Goal: Task Accomplishment & Management: Manage account settings

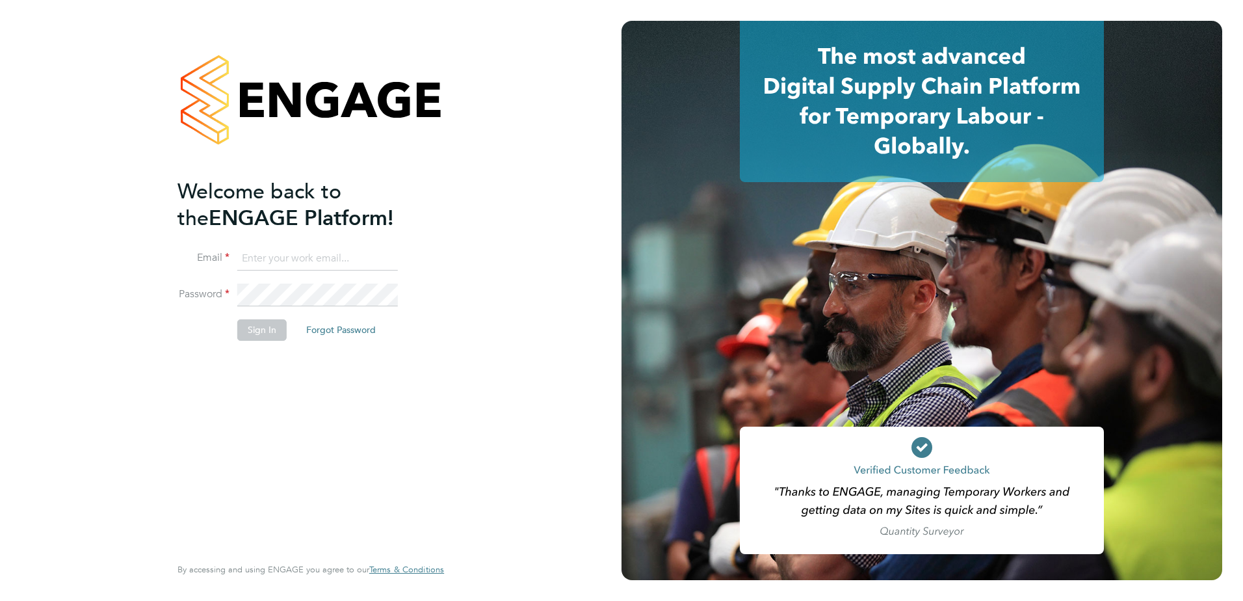
type input "[PERSON_NAME][EMAIL_ADDRESS][PERSON_NAME][DOMAIN_NAME]"
click at [261, 336] on button "Sign In" at bounding box center [261, 329] width 49 height 21
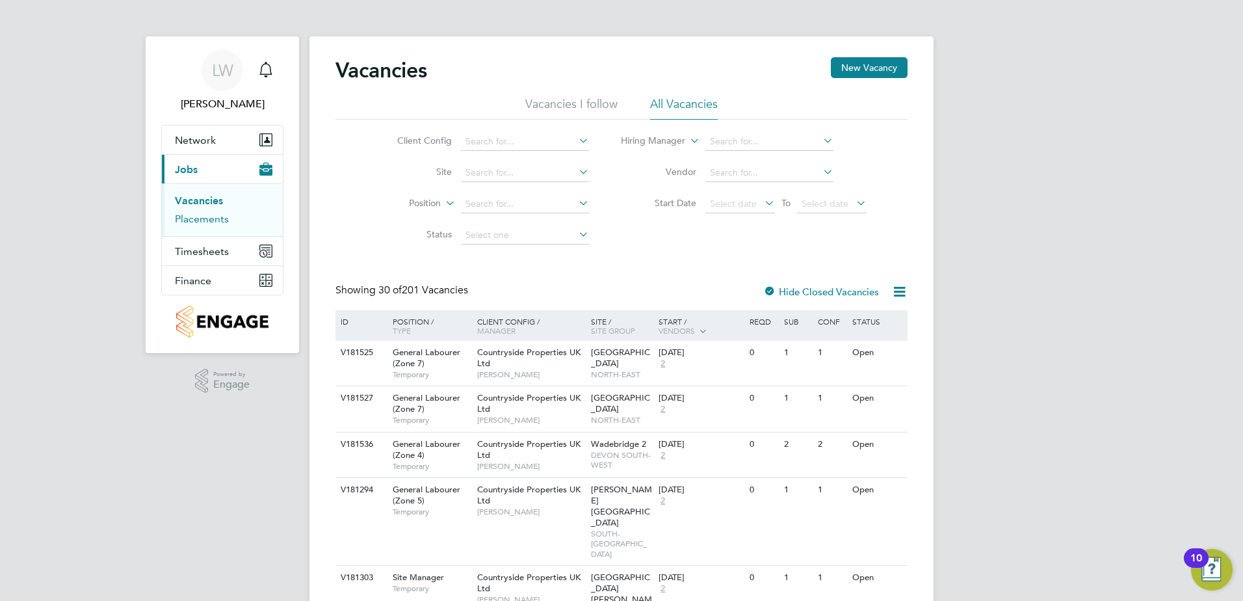
click at [199, 216] on link "Placements" at bounding box center [202, 219] width 54 height 12
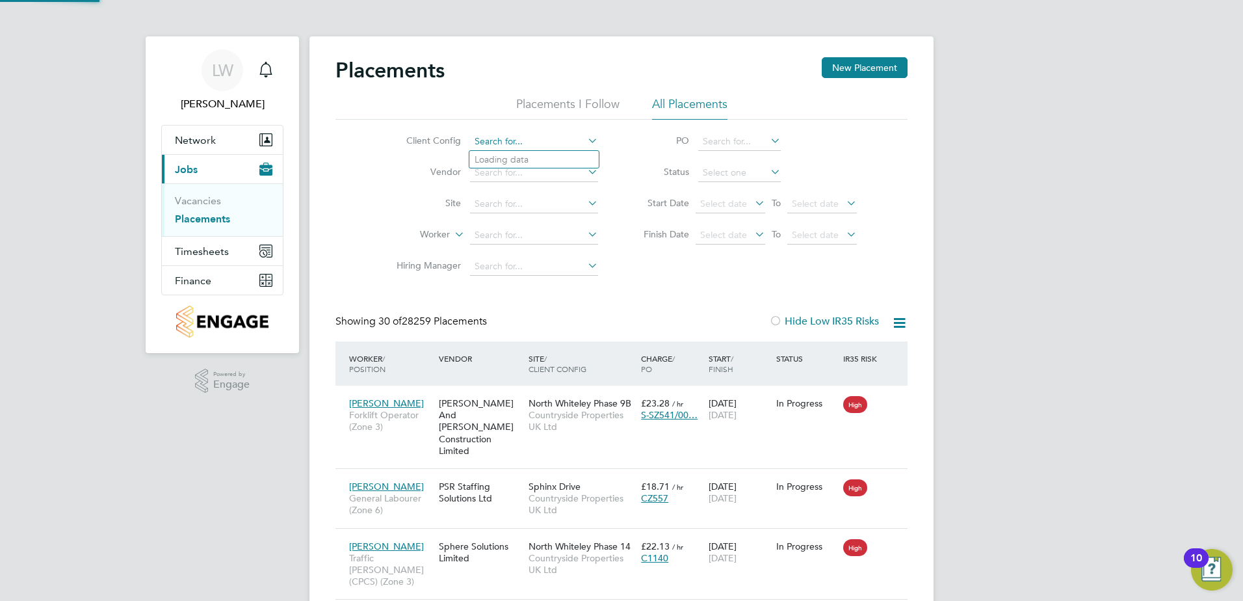
click at [519, 143] on input at bounding box center [534, 142] width 128 height 18
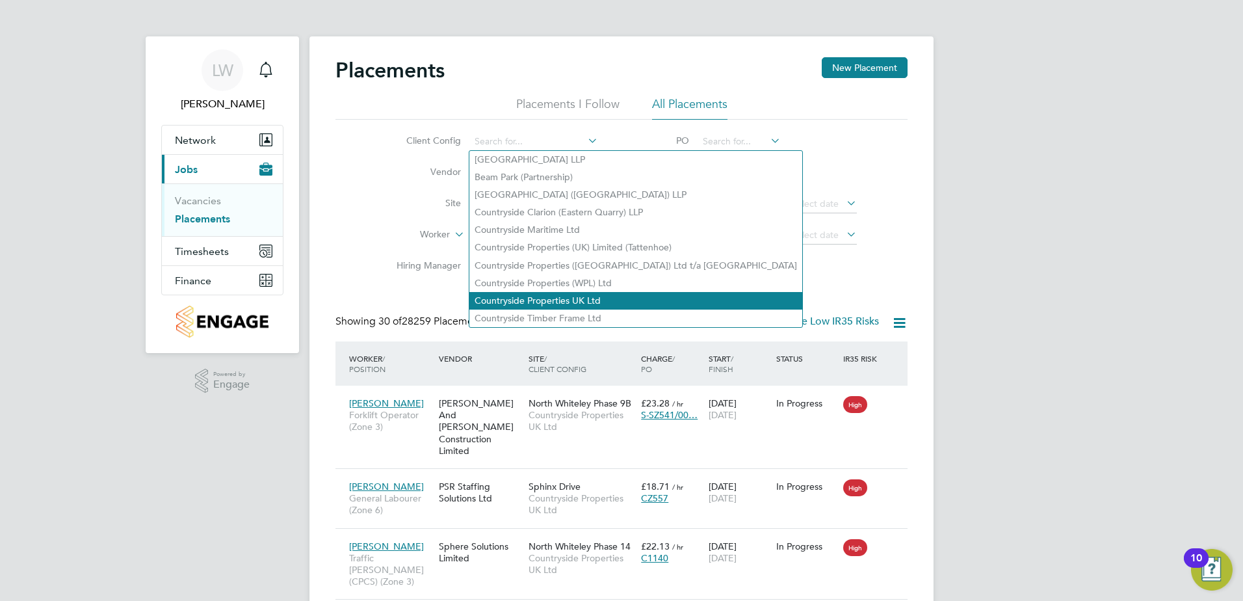
click at [510, 296] on li "Countryside Properties UK Ltd" at bounding box center [635, 301] width 333 height 18
type input "Countryside Properties UK Ltd"
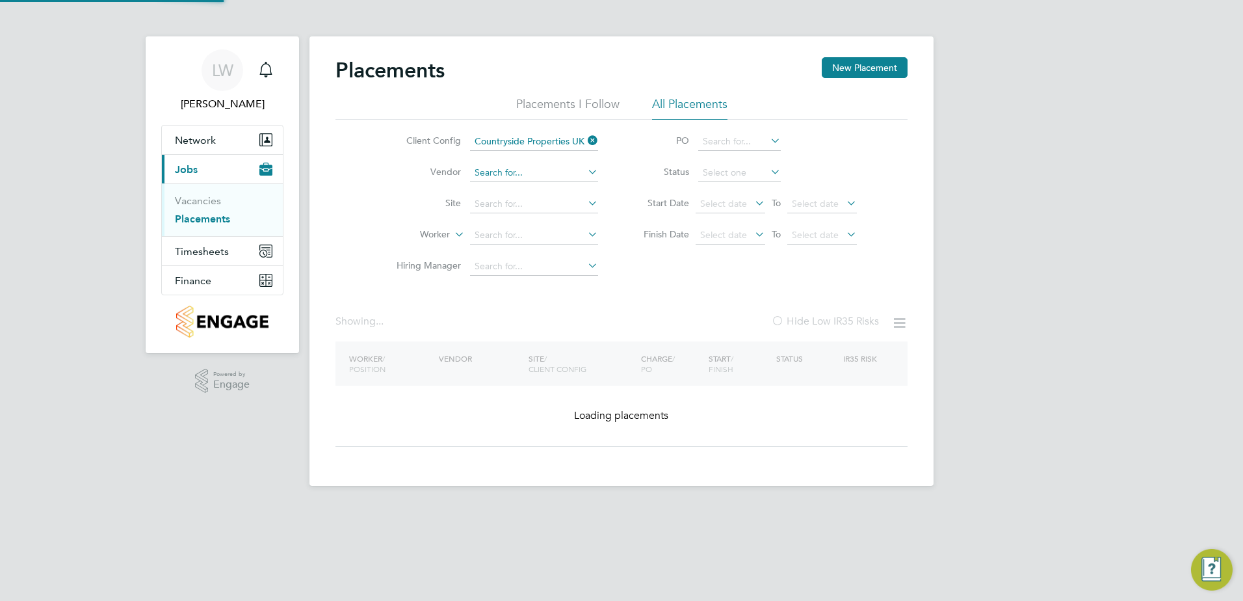
click at [504, 165] on input at bounding box center [534, 173] width 128 height 18
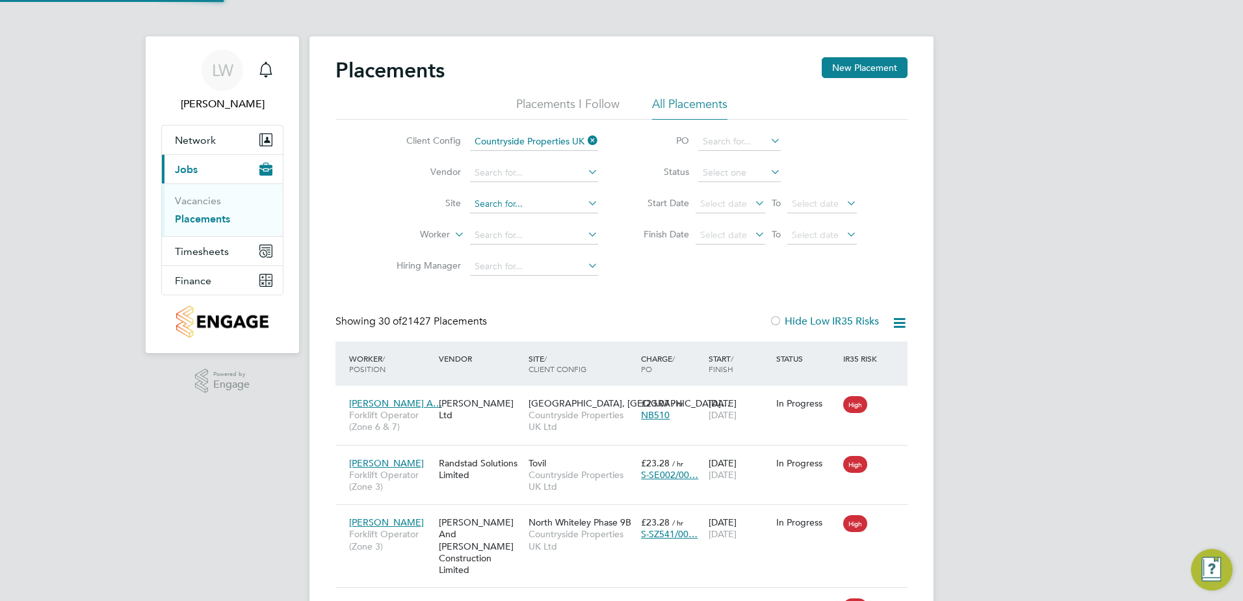
click at [487, 196] on input at bounding box center [534, 204] width 128 height 18
click at [504, 220] on b "Sunderland" at bounding box center [498, 221] width 49 height 11
type input "[GEOGRAPHIC_DATA]"
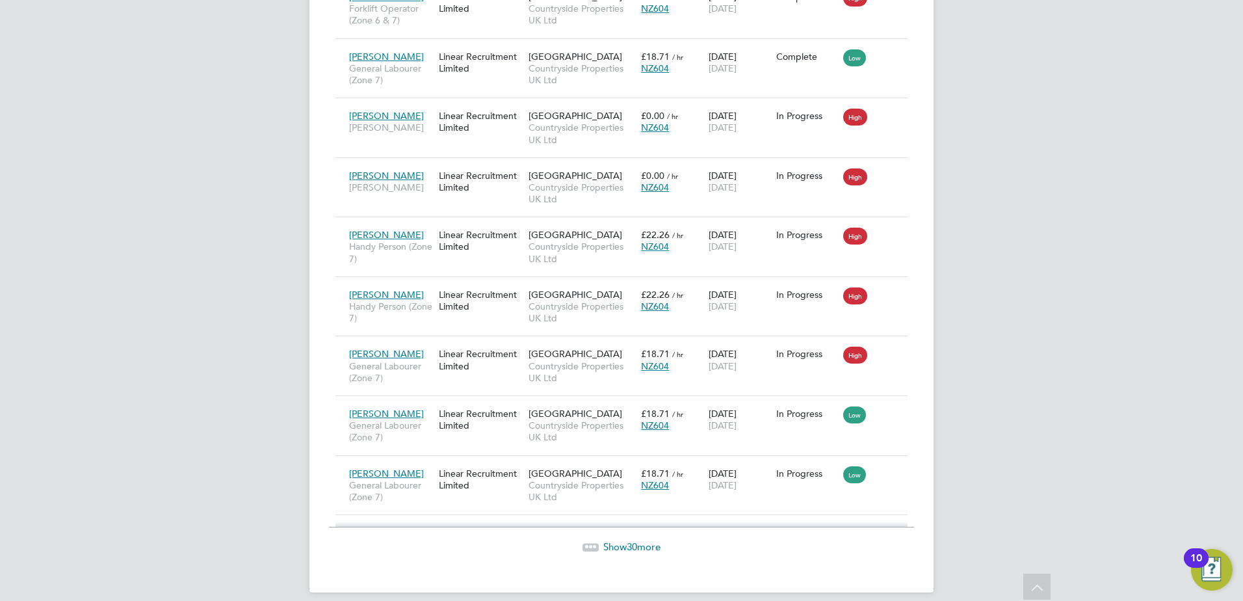
click at [616, 540] on span "Show 30 more" at bounding box center [631, 546] width 57 height 12
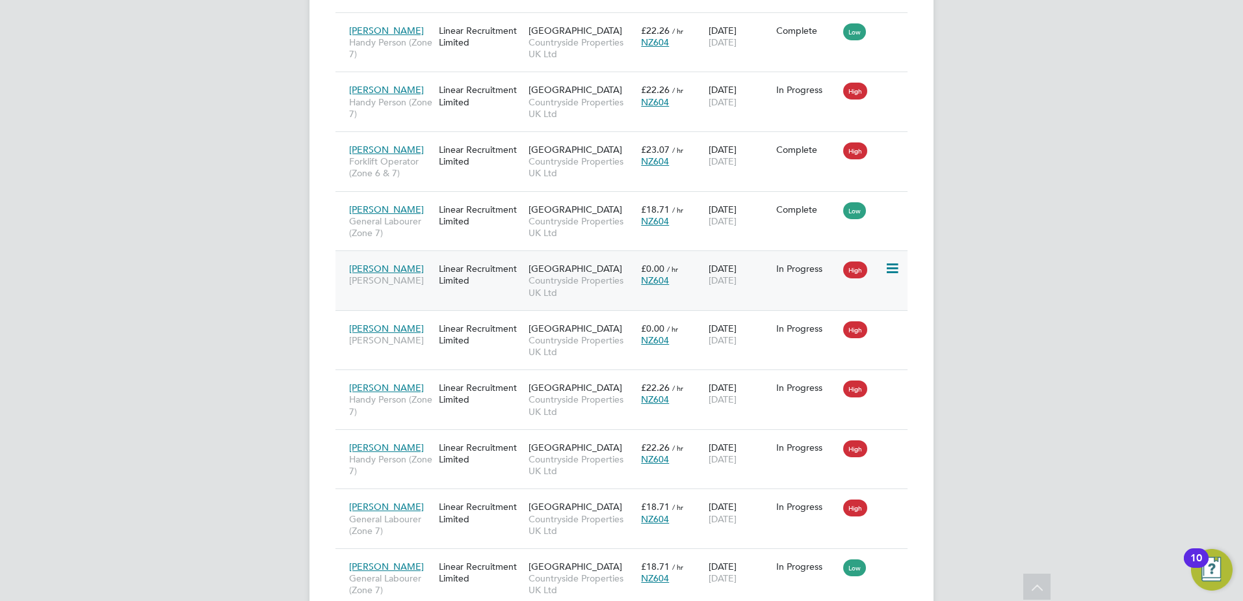
click at [389, 274] on span "[PERSON_NAME]" at bounding box center [390, 280] width 83 height 12
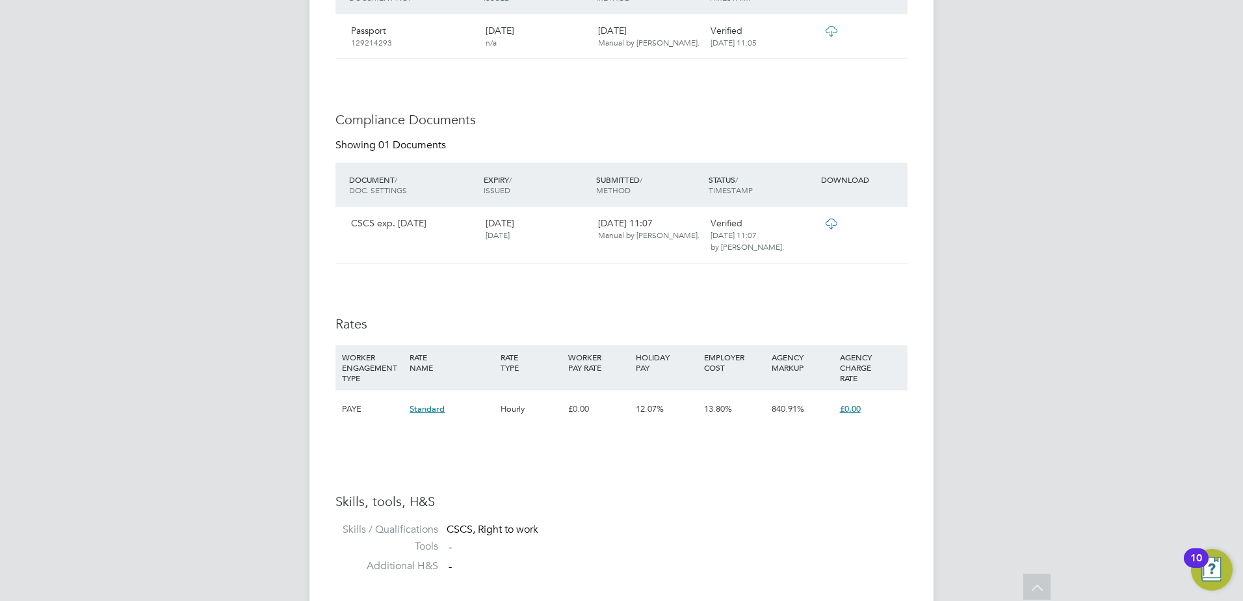
click at [849, 410] on span "£0.00" at bounding box center [850, 408] width 21 height 11
click at [847, 410] on span "£0.00" at bounding box center [850, 408] width 21 height 11
click at [517, 436] on li "WORKER ENGAGEMENT TYPE RATE NAME RATE TYPE WORKER PAY RATE HOLIDAY PAY EMPLOYER…" at bounding box center [621, 393] width 572 height 96
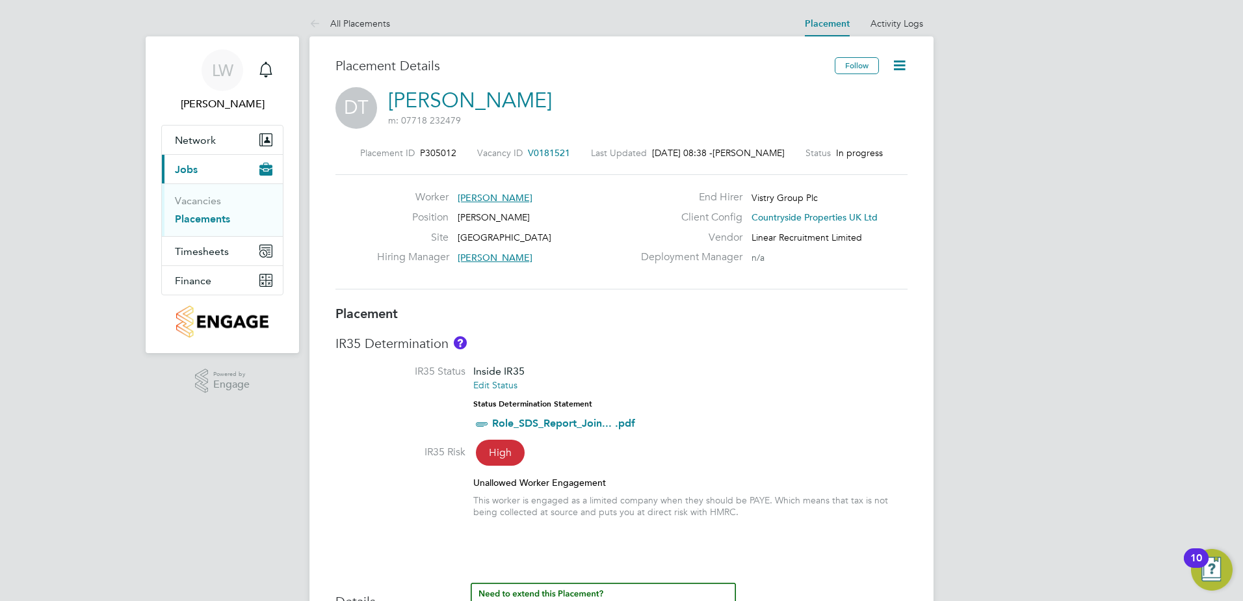
click at [901, 67] on icon at bounding box center [899, 65] width 16 height 16
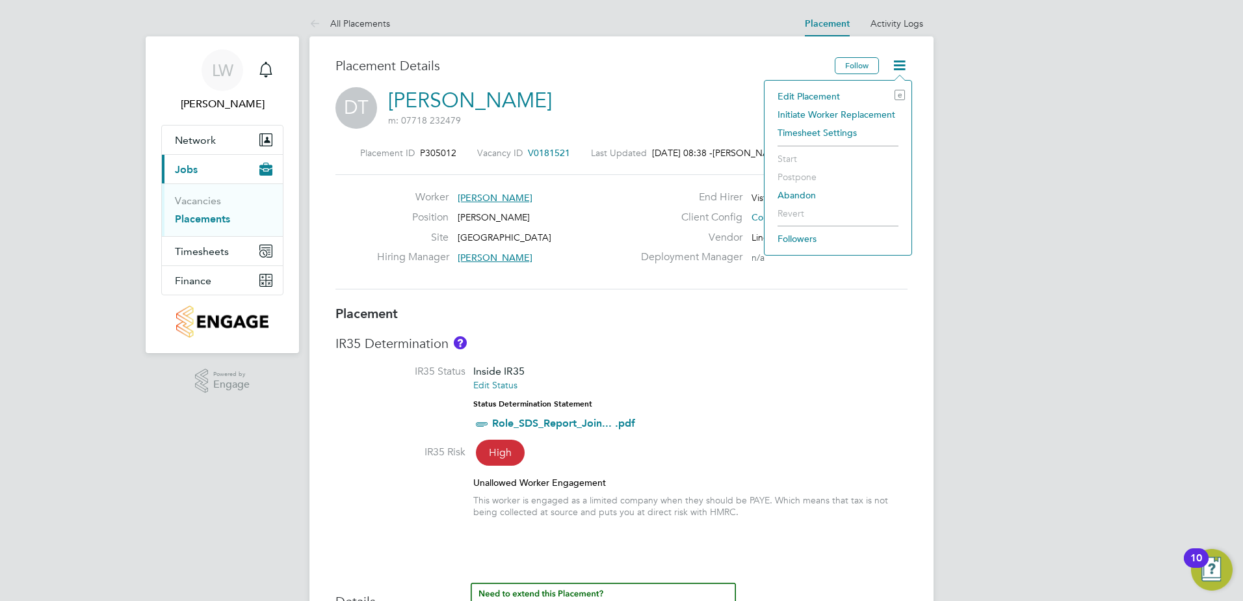
click at [818, 93] on li "Edit Placement e" at bounding box center [838, 96] width 134 height 18
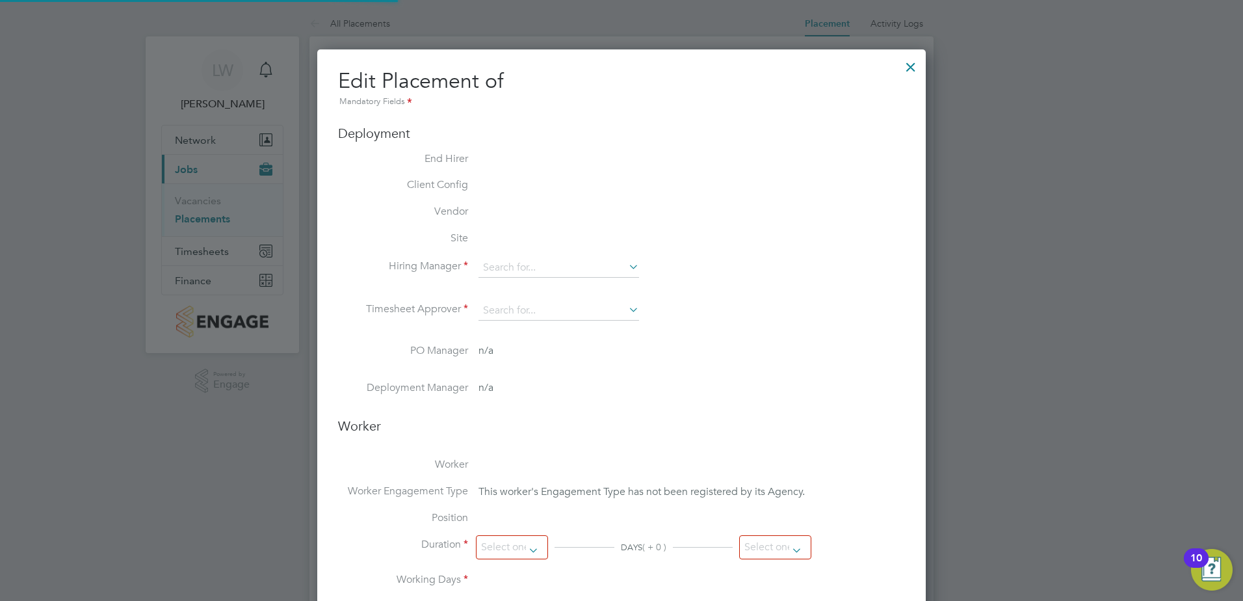
type input "[PERSON_NAME]"
type input "[DATE]"
type input "07:30"
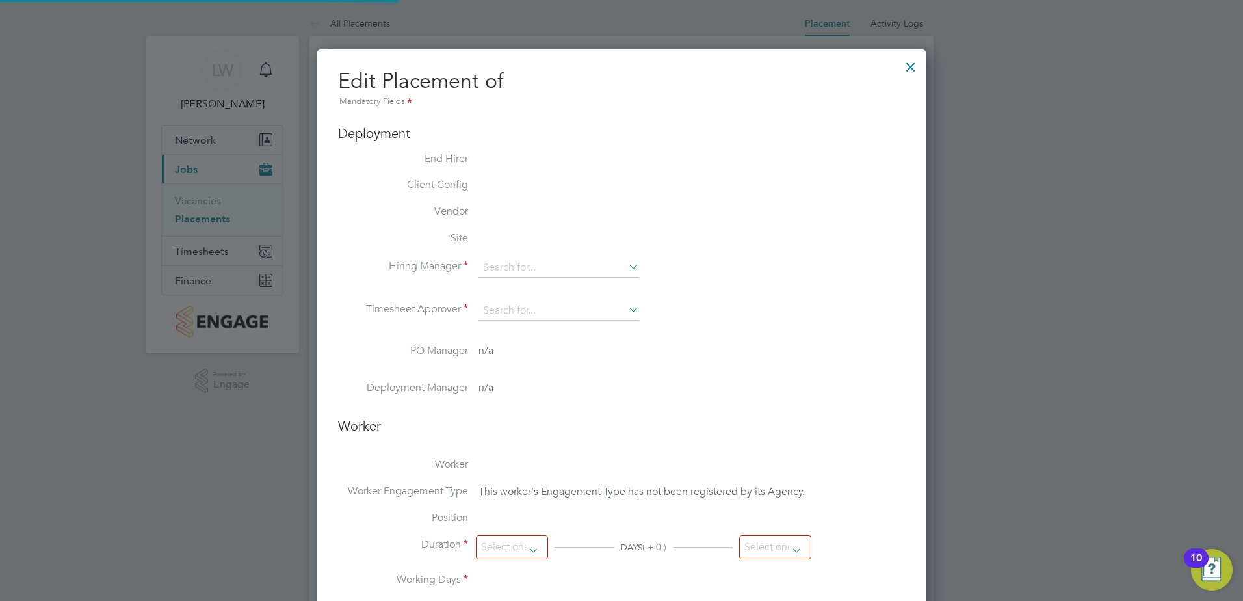
type input "16:30"
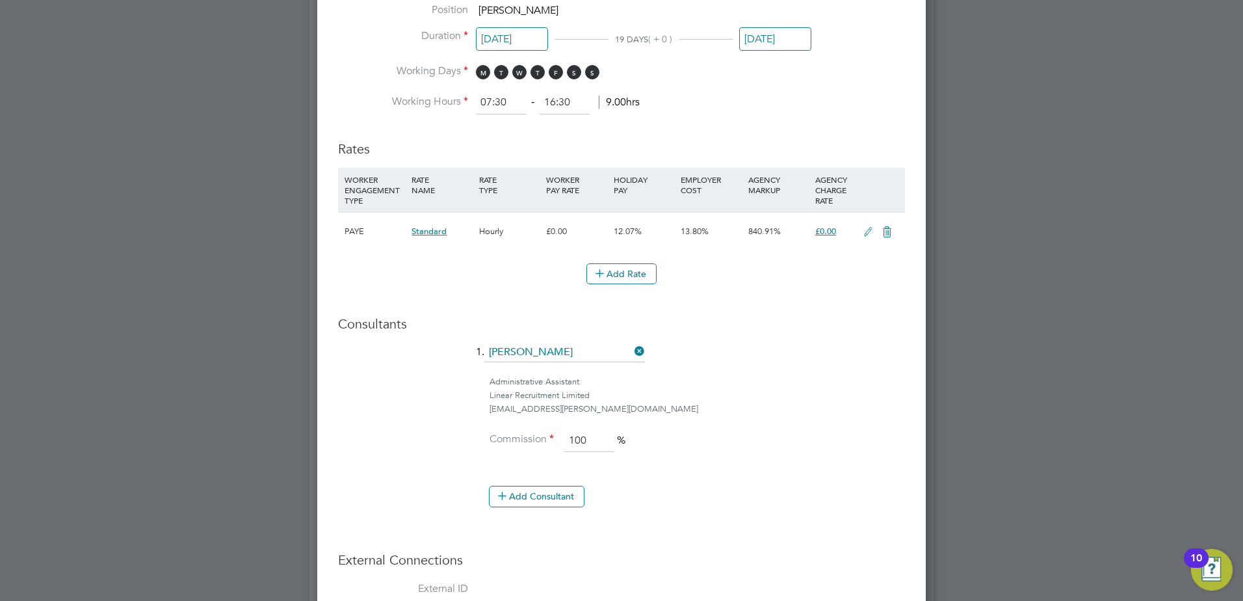
click at [823, 231] on span "£0.00" at bounding box center [825, 231] width 21 height 11
click at [803, 266] on div "£0.00" at bounding box center [813, 266] width 34 height 24
click at [868, 235] on icon at bounding box center [868, 232] width 16 height 10
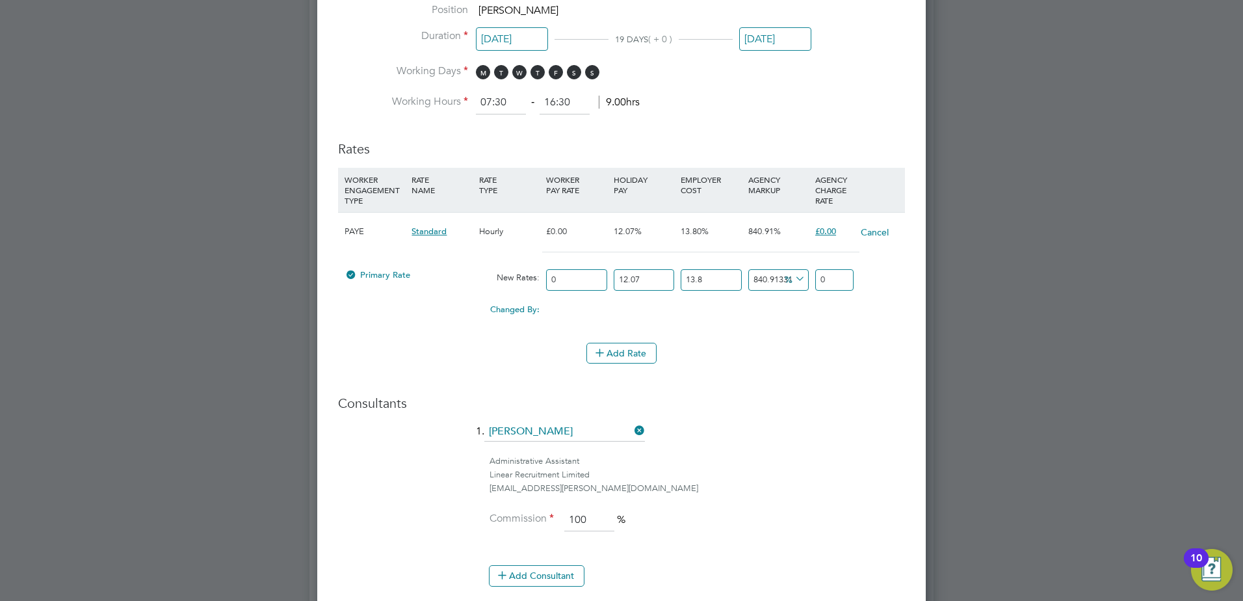
click at [833, 278] on input "0" at bounding box center [834, 279] width 38 height 21
type input "2"
type input "-21.59055749584077"
type input "2"
type input "840.9133100499107"
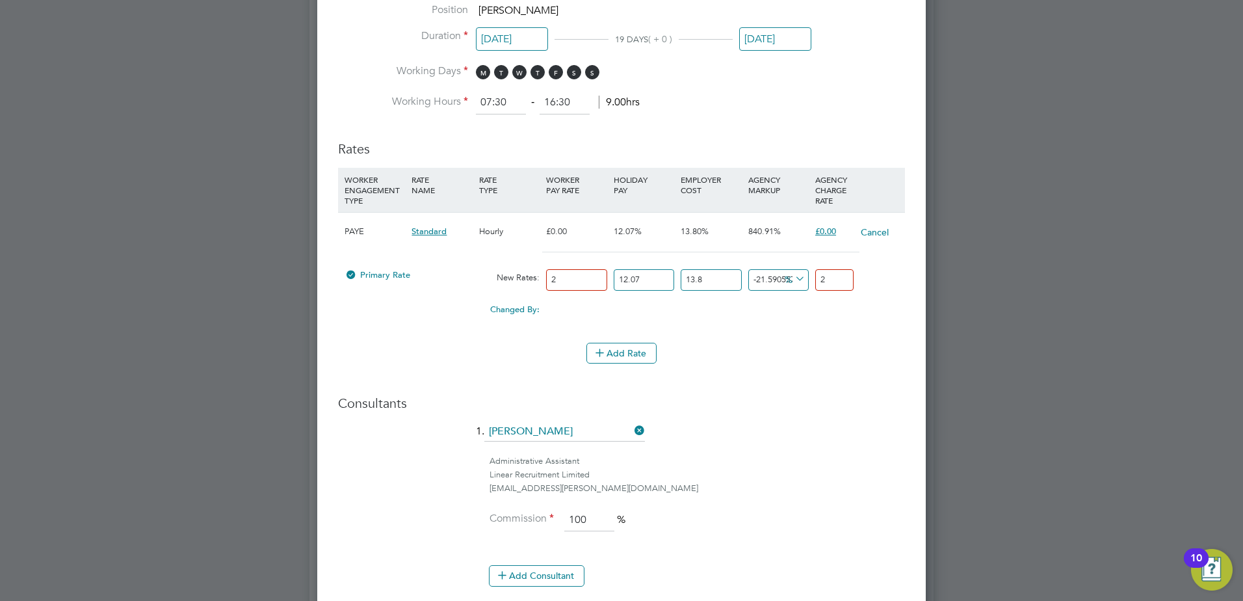
type input "24"
type input "868.3566149263664"
type input "24.7"
type input "871.8850398390537"
type input "24.790000000000003"
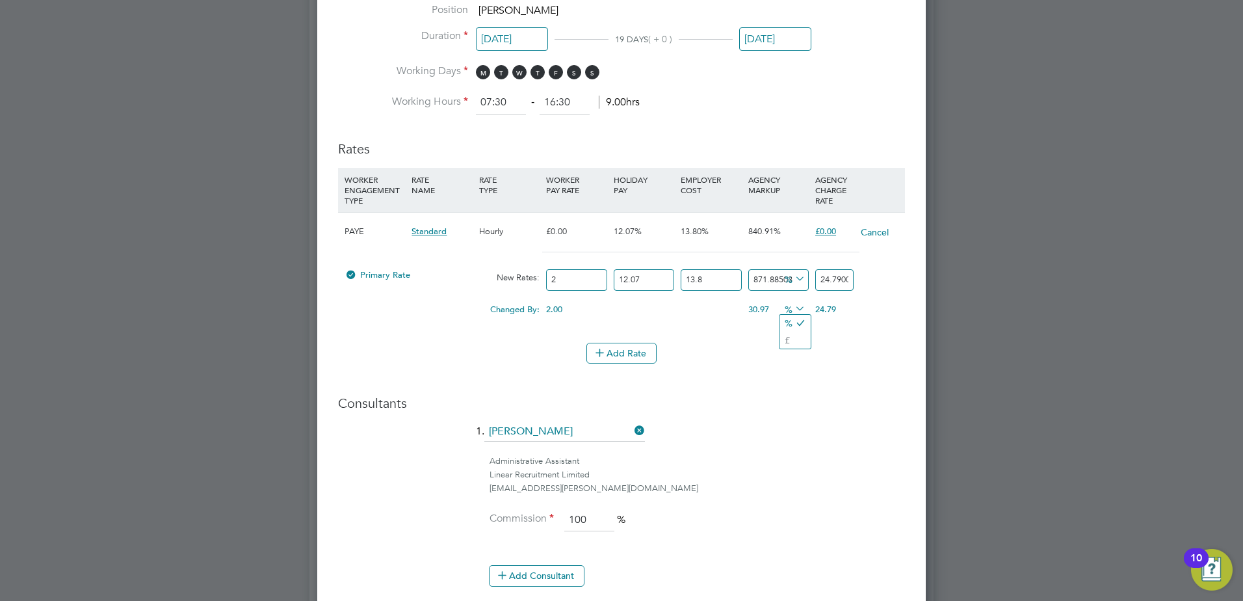
click at [797, 409] on h3 "Consultants" at bounding box center [621, 402] width 567 height 17
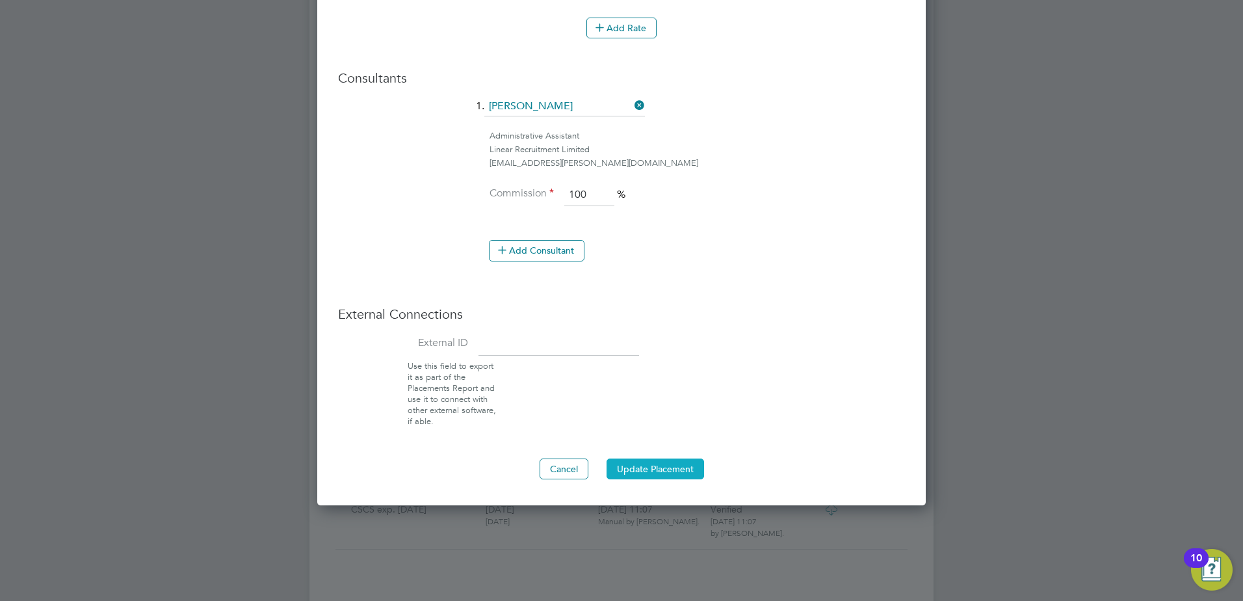
click at [658, 470] on button "Update Placement" at bounding box center [654, 468] width 97 height 21
